Goal: Information Seeking & Learning: Learn about a topic

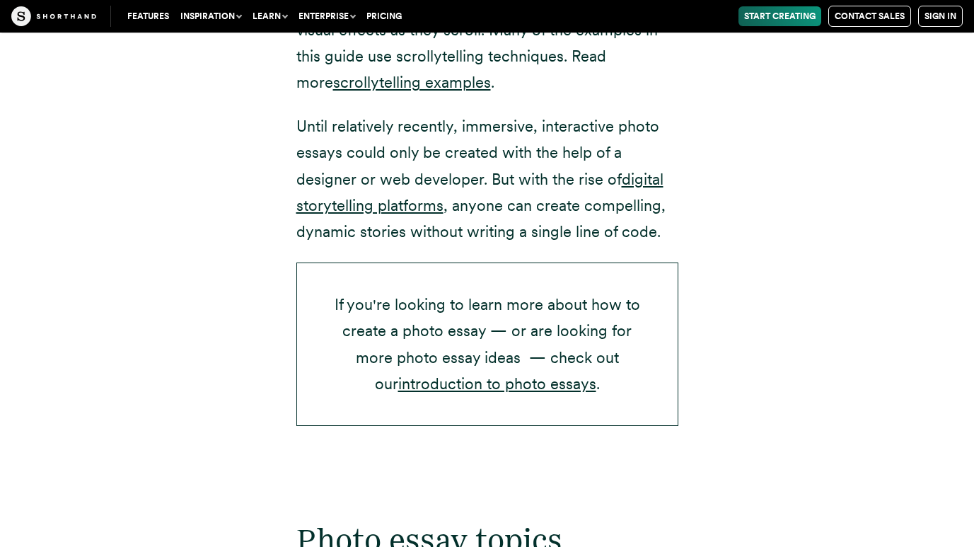
scroll to position [2307, 0]
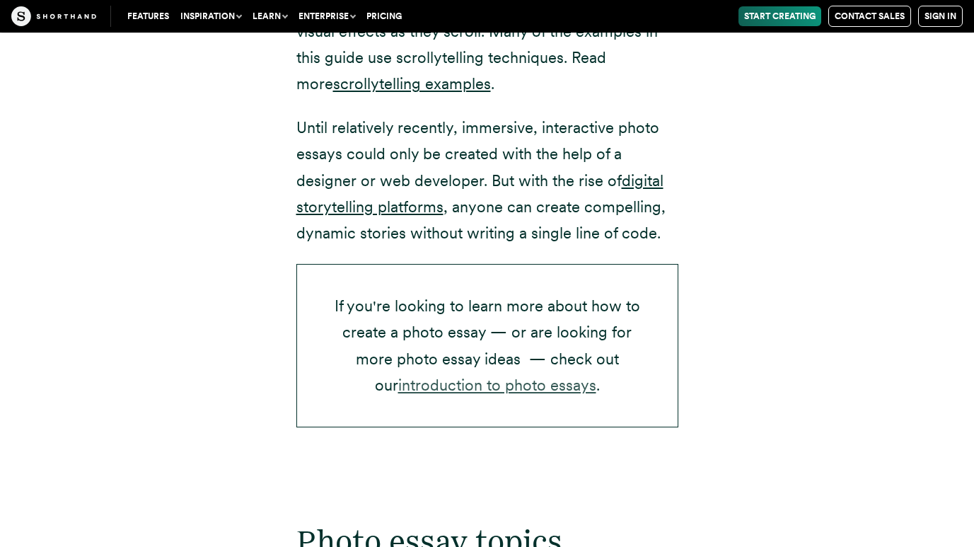
click at [434, 389] on link "introduction to photo essays" at bounding box center [497, 385] width 198 height 18
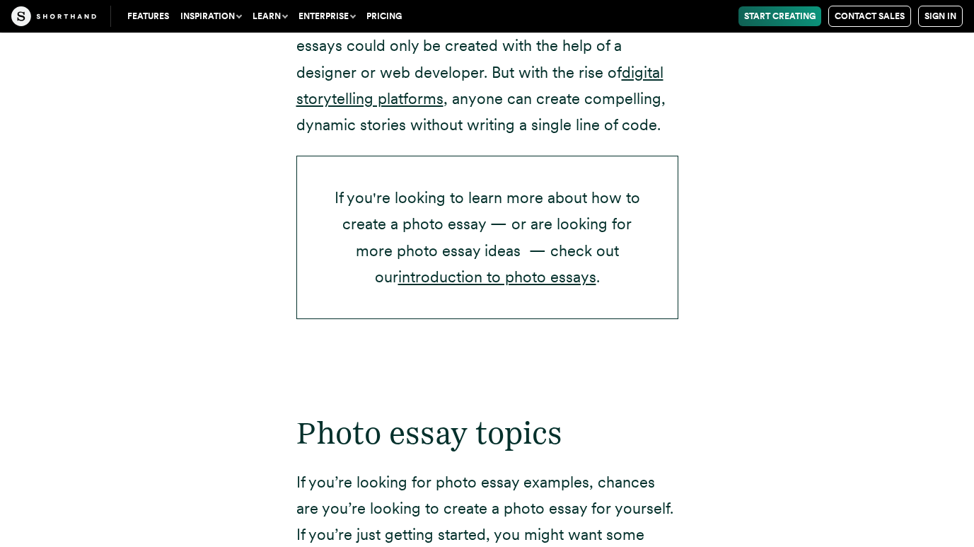
scroll to position [2431, 0]
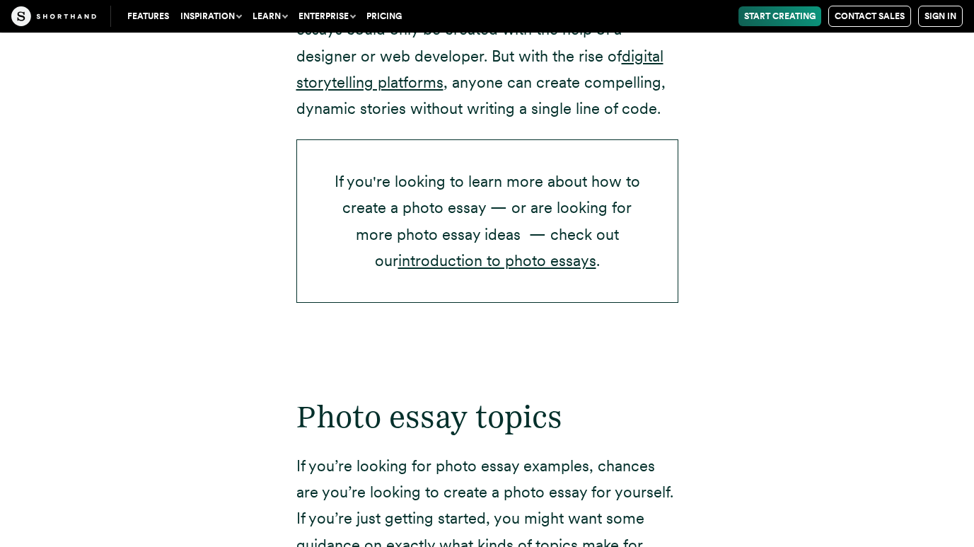
click at [238, 16] on button "Inspiration" at bounding box center [211, 16] width 72 height 20
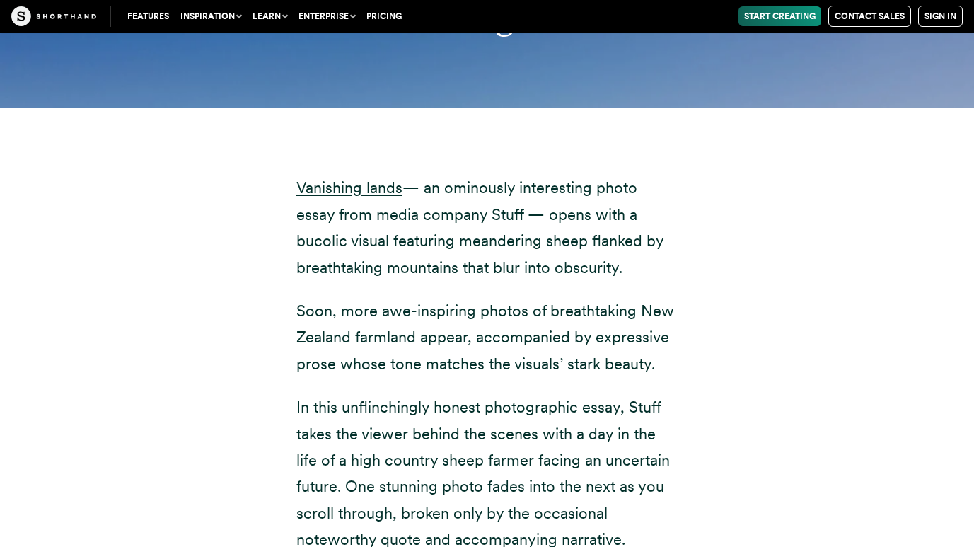
scroll to position [6838, 0]
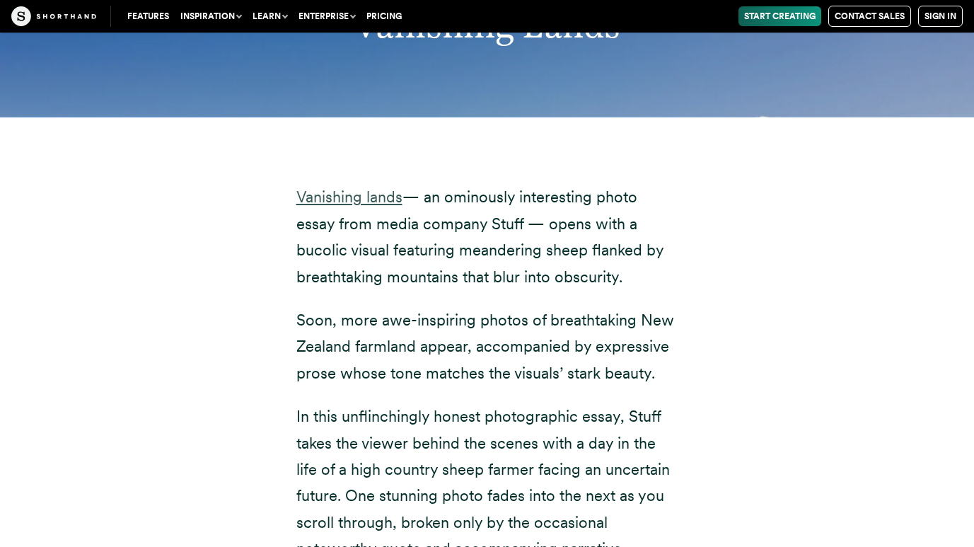
click at [371, 187] on link "Vanishing lands" at bounding box center [349, 196] width 106 height 18
